Goal: Navigation & Orientation: Find specific page/section

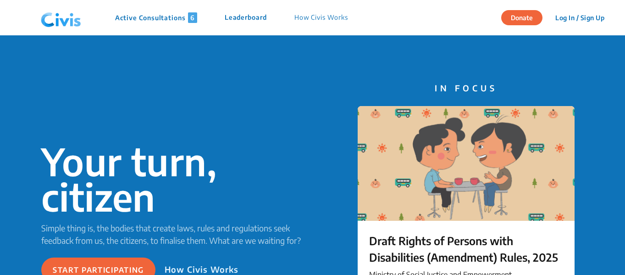
scroll to position [94, 0]
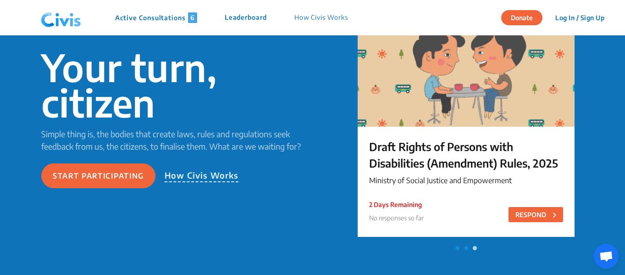
click at [245, 14] on p "Leaderboard" at bounding box center [246, 17] width 42 height 11
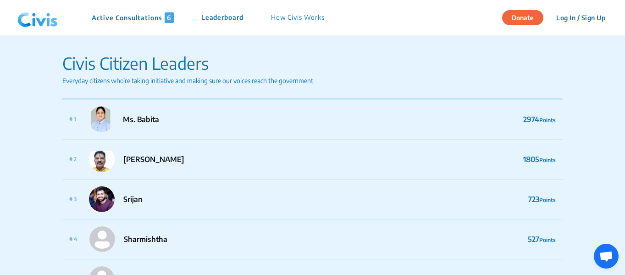
click at [514, 18] on button "Donate" at bounding box center [522, 17] width 41 height 15
click at [230, 21] on p "Leaderboard" at bounding box center [222, 17] width 42 height 11
click at [125, 16] on p "Active Consultations 6" at bounding box center [133, 17] width 82 height 11
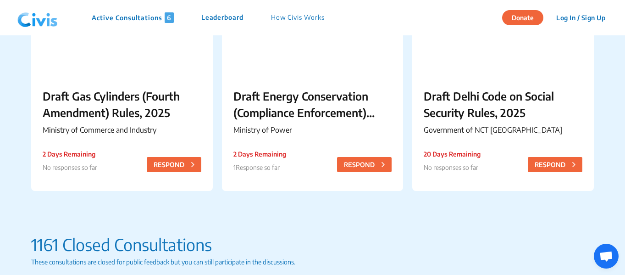
scroll to position [750, 0]
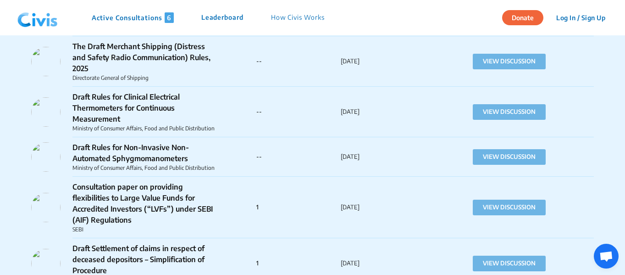
click at [47, 23] on img at bounding box center [38, 18] width 48 height 28
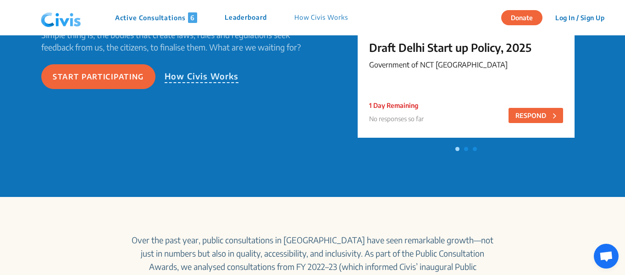
scroll to position [199, 0]
